Goal: Complete application form: Complete application form

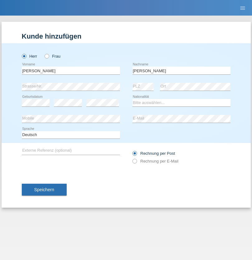
type input "Mohamed"
select select "SY"
select select "C"
select select "21"
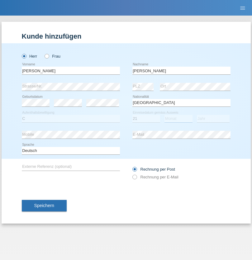
select select "12"
select select "2013"
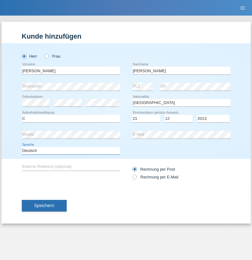
select select "en"
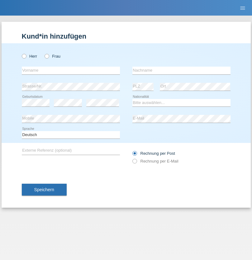
radio input "true"
click at [71, 70] on input "text" at bounding box center [71, 71] width 98 height 8
type input "David"
click at [181, 70] on input "text" at bounding box center [181, 71] width 98 height 8
type input "Senn"
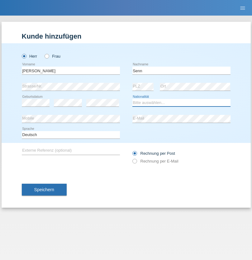
select select "CH"
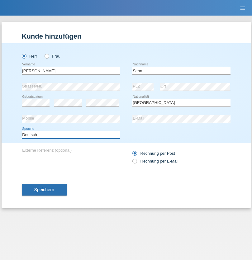
select select "en"
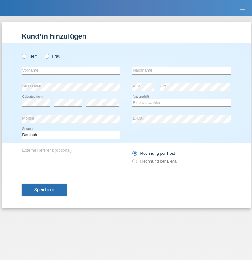
radio input "true"
click at [71, 70] on input "text" at bounding box center [71, 71] width 98 height 8
type input "Nadia"
click at [181, 70] on input "text" at bounding box center [181, 71] width 98 height 8
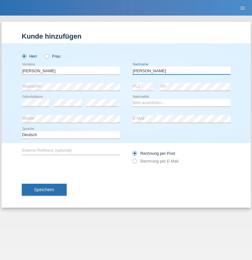
type input "[PERSON_NAME]"
select select "CH"
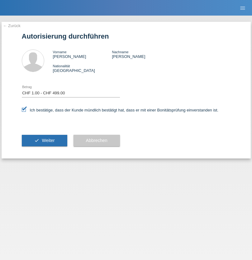
select select "1"
click at [44, 140] on span "Weiter" at bounding box center [48, 140] width 13 height 5
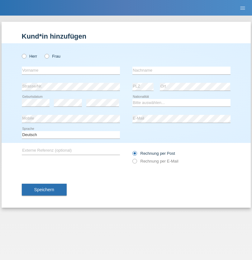
radio input "true"
click at [71, 70] on input "text" at bounding box center [71, 71] width 98 height 8
type input "Enes"
click at [181, 70] on input "text" at bounding box center [181, 71] width 98 height 8
type input "Karaalp"
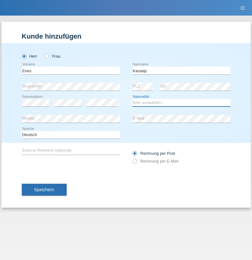
select select "AT"
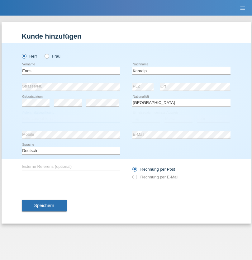
select select "C"
select select "01"
select select "10"
select select "2019"
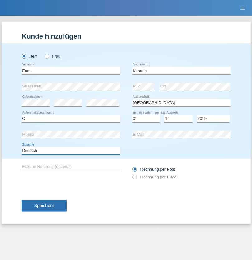
select select "en"
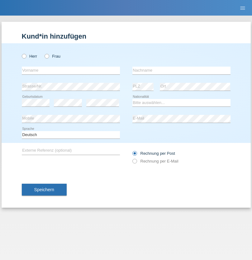
radio input "true"
click at [71, 70] on input "text" at bounding box center [71, 71] width 98 height 8
type input "Elif"
click at [181, 70] on input "text" at bounding box center [181, 71] width 98 height 8
type input "Karaalp"
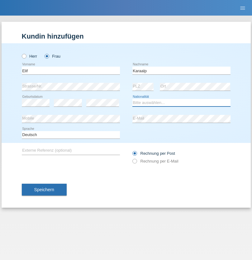
select select "AT"
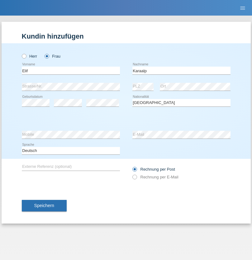
select select "C"
select select "20"
select select "05"
select select "2021"
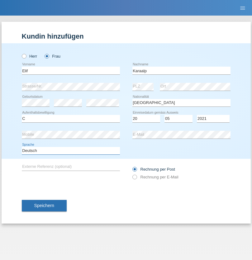
select select "en"
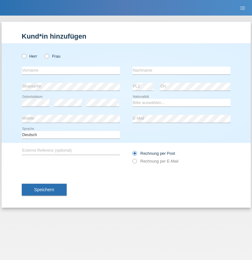
radio input "true"
click at [71, 70] on input "text" at bounding box center [71, 71] width 98 height 8
type input "firat"
click at [181, 70] on input "text" at bounding box center [181, 71] width 98 height 8
type input "kara"
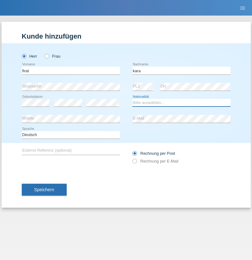
select select "CH"
radio input "true"
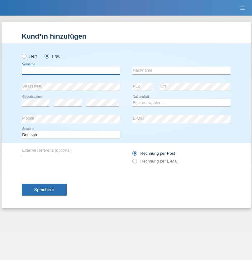
click at [71, 70] on input "text" at bounding box center [71, 71] width 98 height 8
type input "Rihanna"
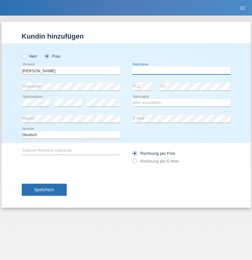
click at [181, 70] on input "text" at bounding box center [181, 71] width 98 height 8
type input "Dössegger"
select select "CH"
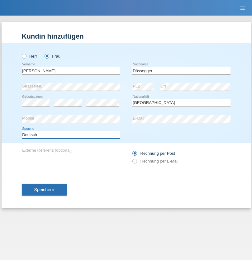
select select "en"
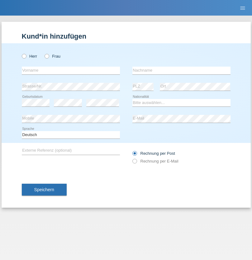
radio input "true"
click at [71, 70] on input "text" at bounding box center [71, 71] width 98 height 8
type input "Senije"
click at [181, 70] on input "text" at bounding box center [181, 71] width 98 height 8
type input "[DEMOGRAPHIC_DATA]"
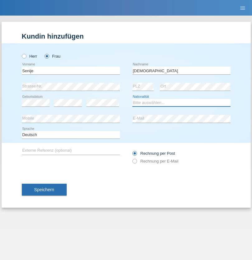
select select "CH"
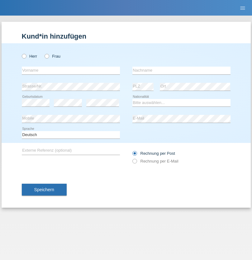
radio input "true"
click at [71, 70] on input "text" at bounding box center [71, 71] width 98 height 8
type input "[PERSON_NAME]"
click at [181, 70] on input "text" at bounding box center [181, 71] width 98 height 8
type input "Priestley"
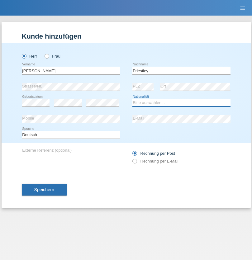
select select "CH"
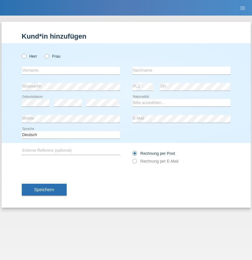
radio input "true"
click at [71, 70] on input "text" at bounding box center [71, 71] width 98 height 8
type input "[PERSON_NAME]"
click at [181, 70] on input "text" at bounding box center [181, 71] width 98 height 8
type input "Fortugno"
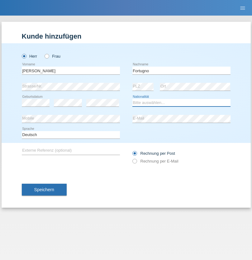
select select "IT"
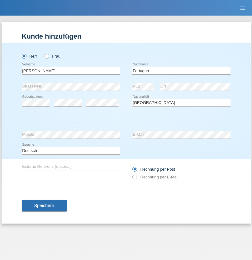
select select "C"
select select "09"
select select "08"
select select "2006"
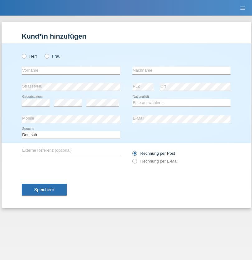
radio input "true"
click at [71, 70] on input "text" at bounding box center [71, 71] width 98 height 8
type input "Farkash"
click at [181, 70] on input "text" at bounding box center [181, 71] width 98 height 8
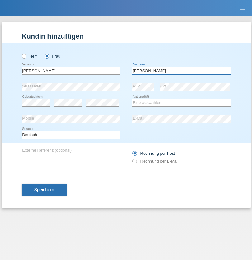
type input "Yolana"
select select "UA"
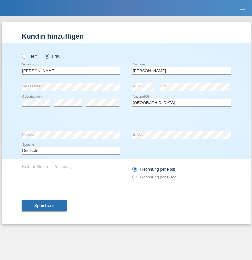
select select "C"
select select "23"
select select "10"
select select "2021"
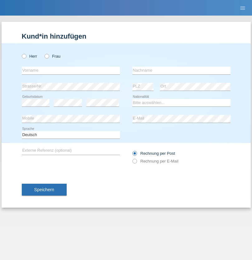
radio input "true"
click at [71, 70] on input "text" at bounding box center [71, 71] width 98 height 8
type input "Nuria"
click at [181, 70] on input "text" at bounding box center [181, 71] width 98 height 8
type input "D'Antino"
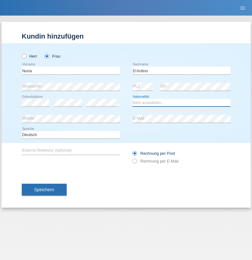
select select "CH"
